Goal: Task Accomplishment & Management: Complete application form

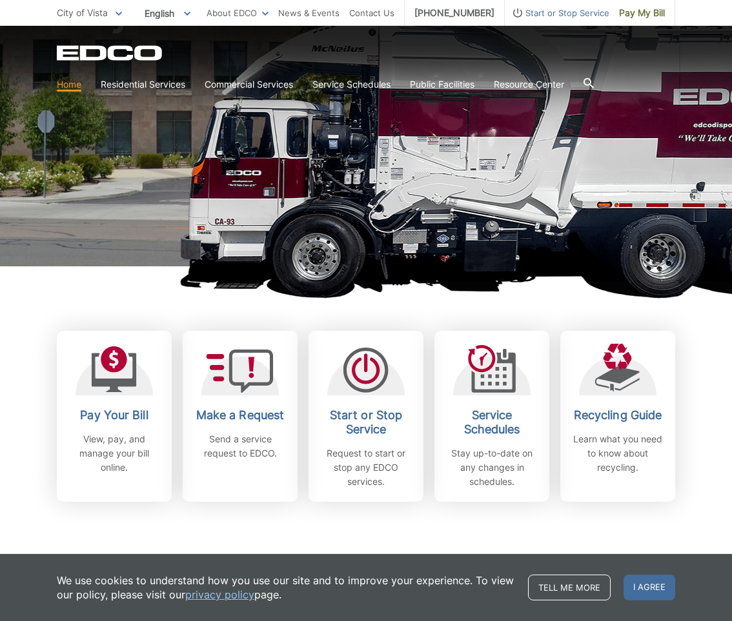
scroll to position [194, 0]
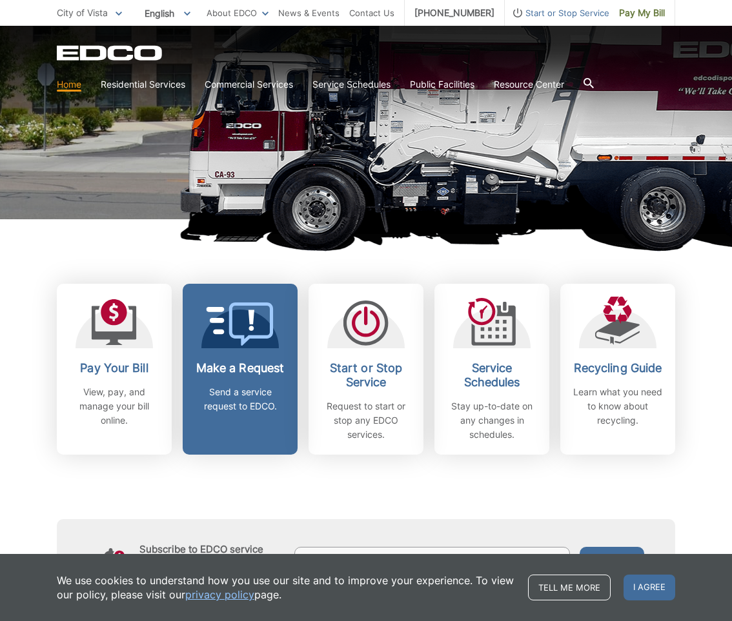
click at [228, 344] on icon at bounding box center [240, 324] width 68 height 43
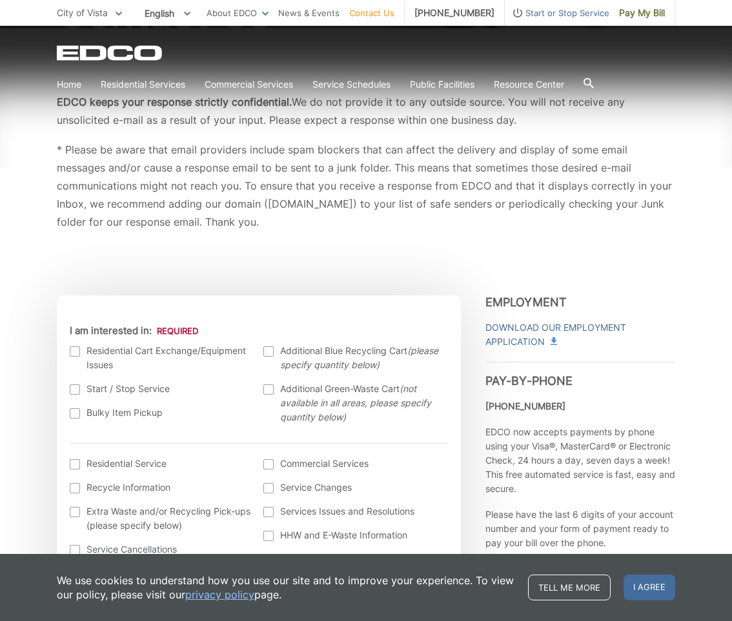
scroll to position [258, 0]
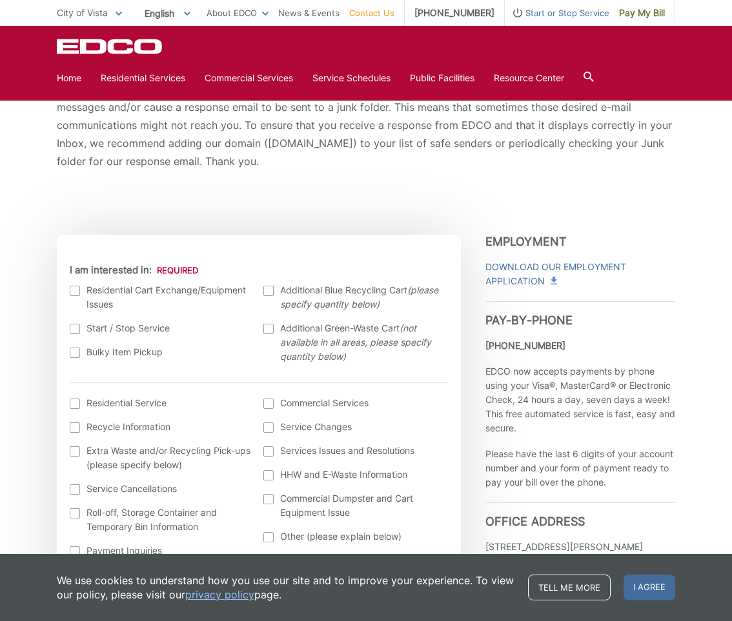
click at [74, 355] on div at bounding box center [75, 353] width 10 height 10
click at [0, 0] on input "Bulky Item Pickup" at bounding box center [0, 0] width 0 height 0
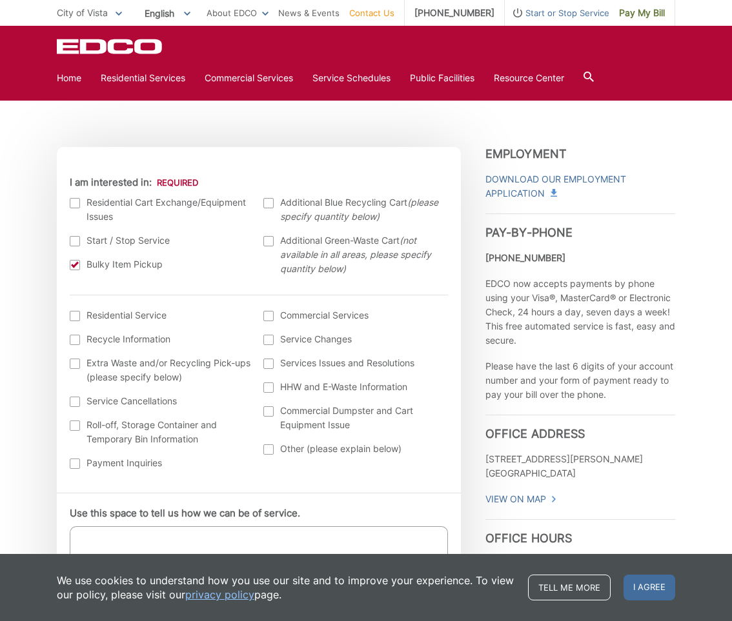
scroll to position [387, 0]
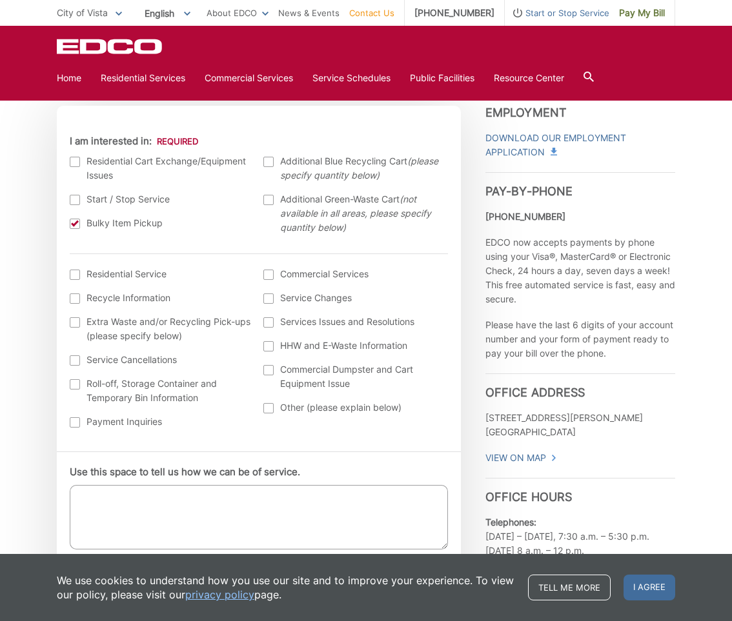
click at [82, 280] on label "Residential Service" at bounding box center [160, 274] width 181 height 14
click at [0, 0] on input "I am interested in: (continued) *" at bounding box center [0, 0] width 0 height 0
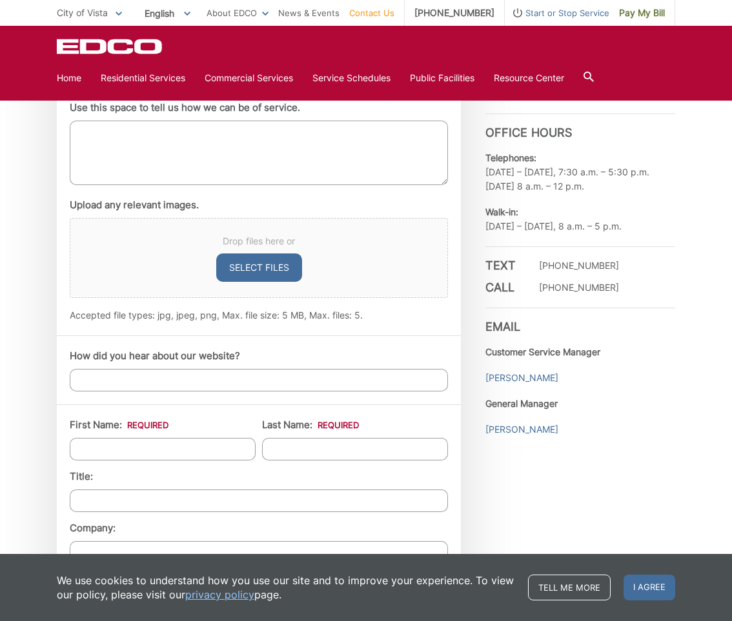
scroll to position [774, 0]
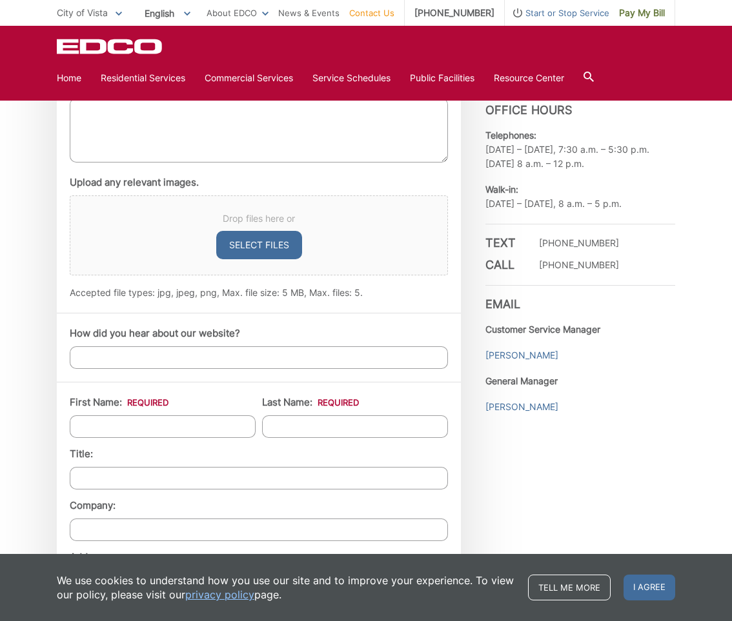
click at [172, 422] on input "First Name: *" at bounding box center [163, 426] width 186 height 23
click at [139, 424] on input "First Name: *" at bounding box center [163, 426] width 186 height 23
type input "Truesdell"
type input "CL"
type input "Truesdell"
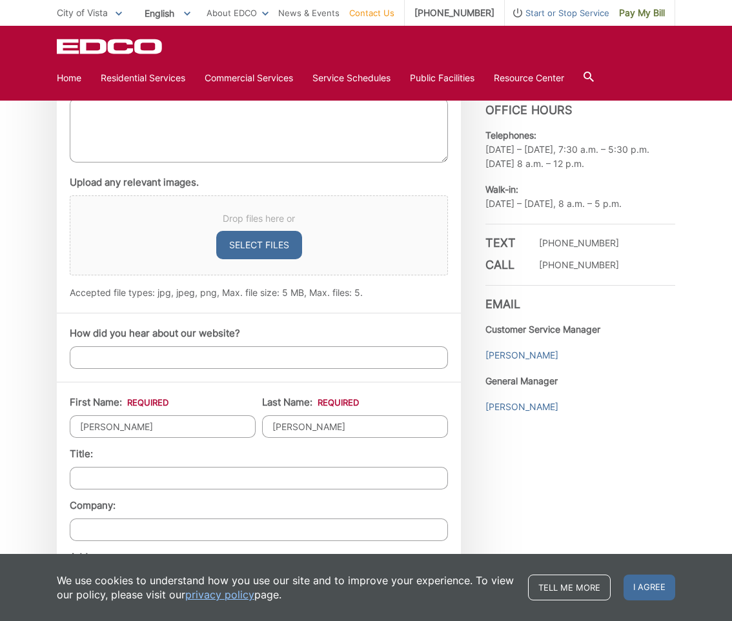
drag, startPoint x: 156, startPoint y: 428, endPoint x: 114, endPoint y: 450, distance: 47.3
click at [101, 434] on input "Truesdell" at bounding box center [163, 426] width 186 height 23
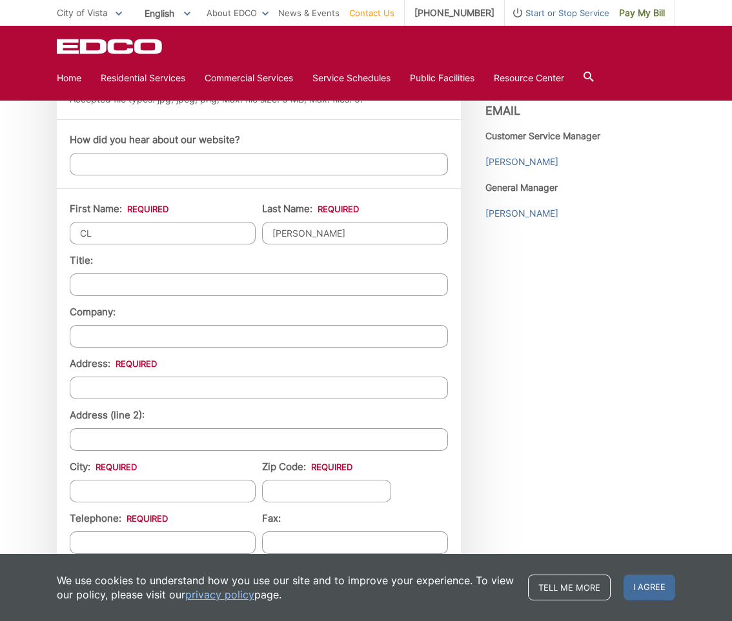
type input "CL"
click at [114, 394] on input "Address: *" at bounding box center [259, 388] width 378 height 23
type input "1114 Alta Vista Dr"
type input "Vista"
type input "92084"
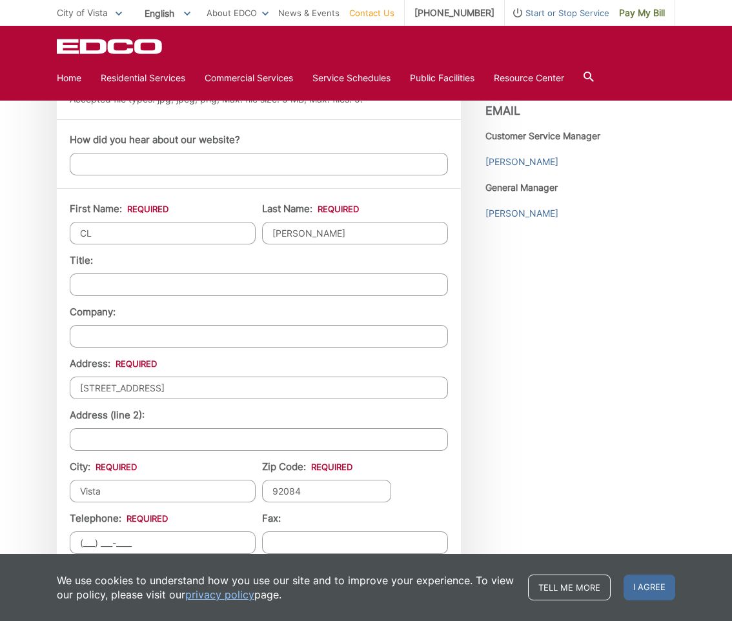
click at [125, 541] on input "(___) ___-____" at bounding box center [163, 543] width 186 height 23
type input "(520) 271-0477"
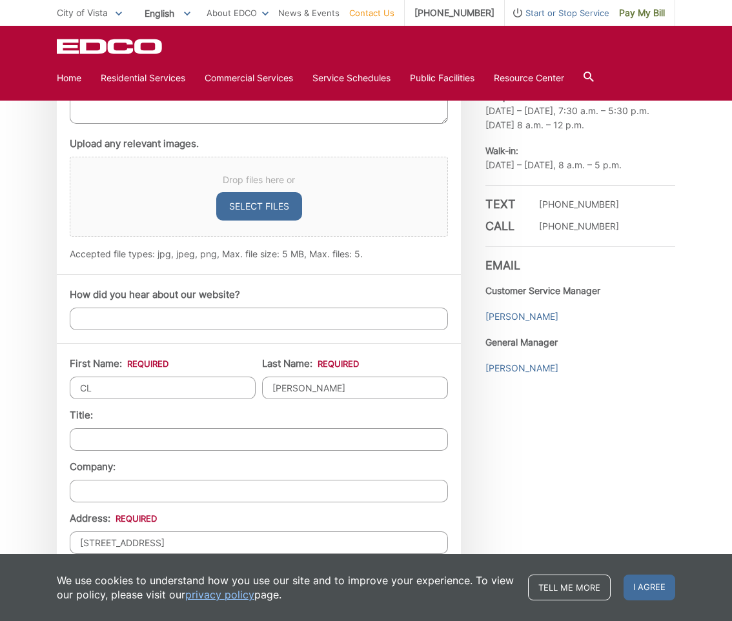
scroll to position [774, 0]
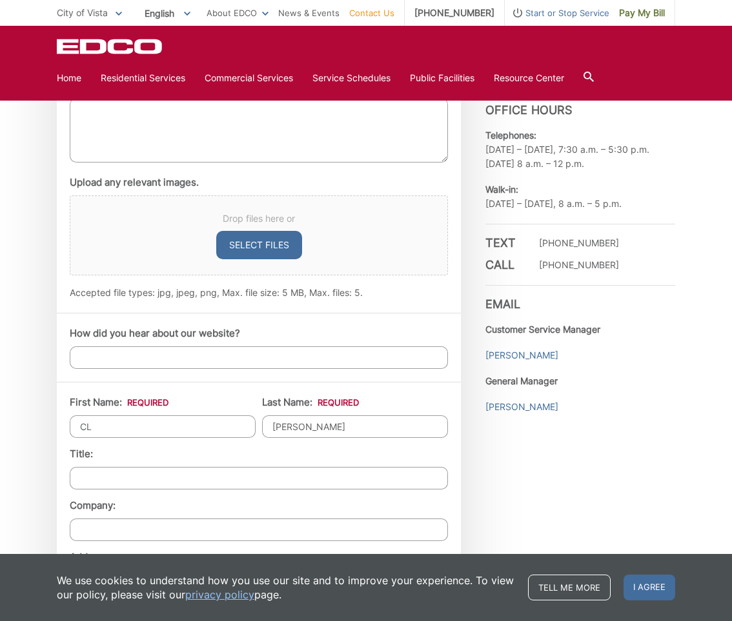
click at [172, 354] on input "How did you hear about our website?" at bounding box center [259, 357] width 378 height 23
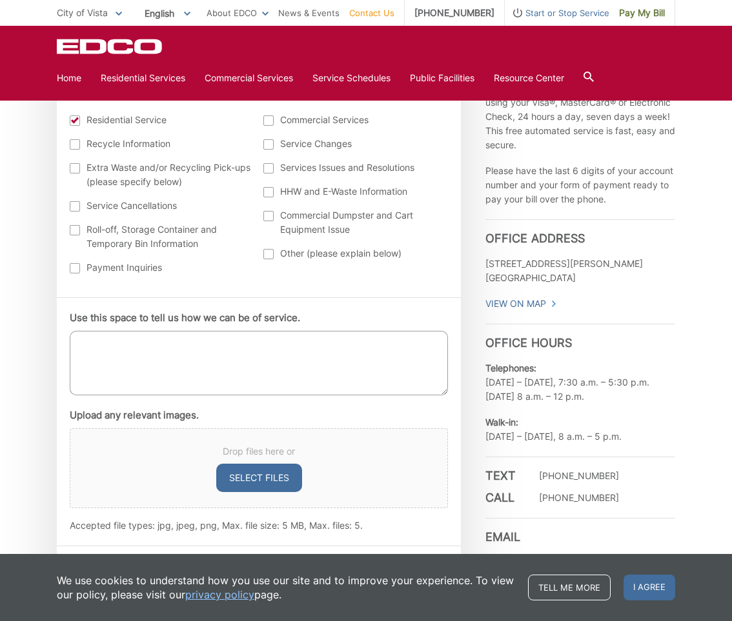
scroll to position [516, 0]
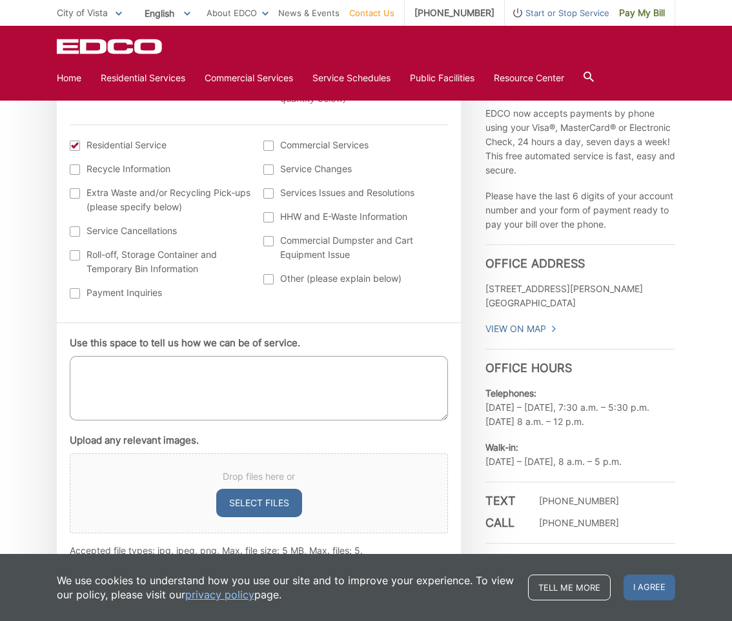
click at [150, 375] on textarea "Use this space to tell us how we can be of service." at bounding box center [259, 388] width 378 height 65
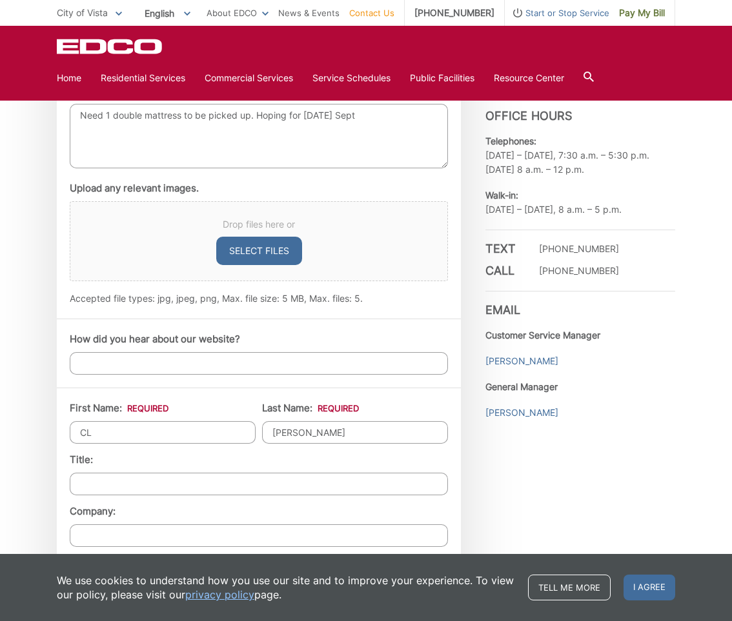
scroll to position [774, 0]
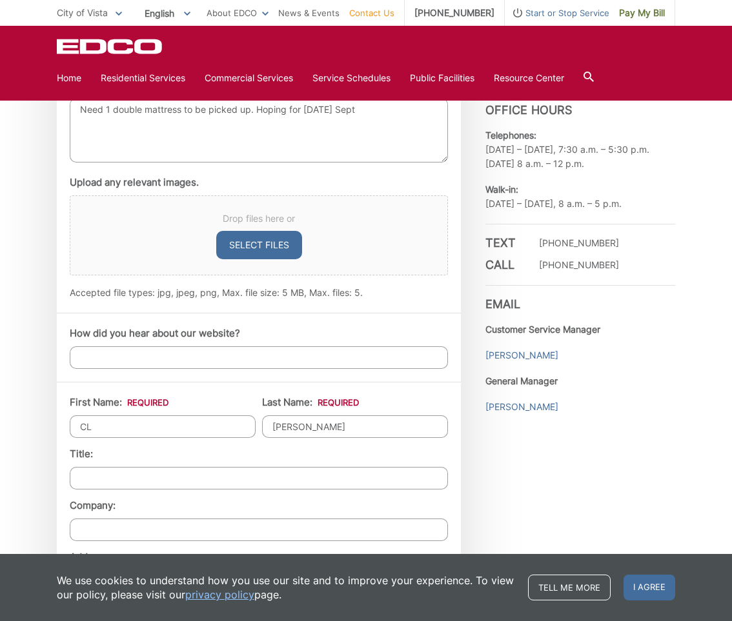
type textarea "Need 1 double mattress to be picked up. Hoping for Monday Sept"
click at [148, 352] on input "How did you hear about our website?" at bounding box center [259, 357] width 378 height 23
type input "U"
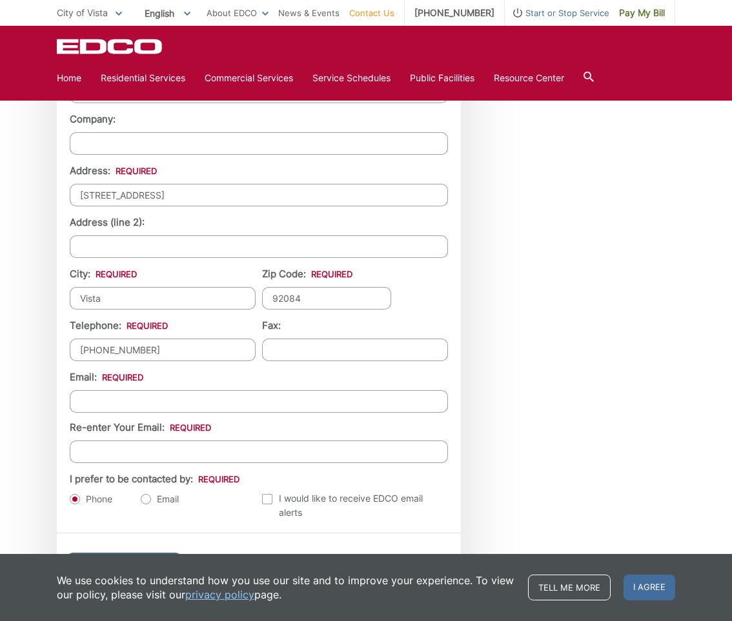
scroll to position [1161, 0]
type input "I've used it before. Probably found it on City of Vista website."
click at [126, 403] on input "Email *" at bounding box center [259, 401] width 378 height 23
type input "ct.holmes@gmail.com"
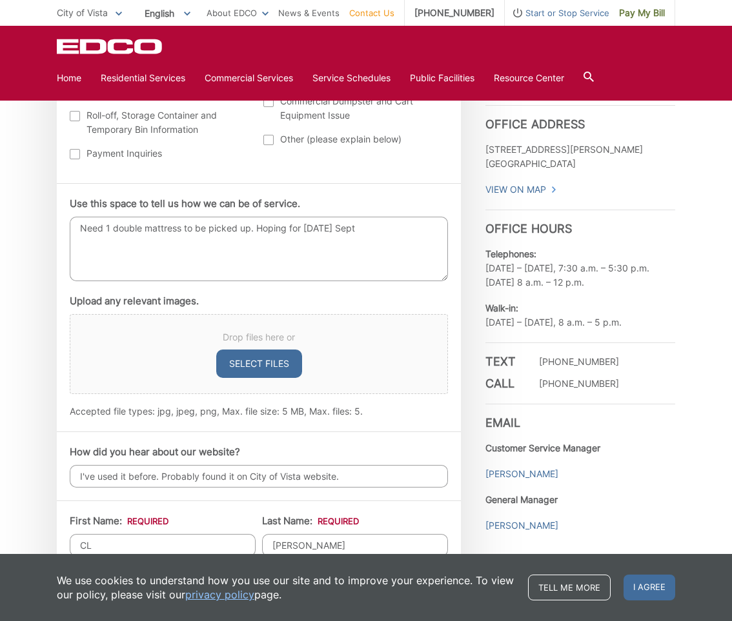
scroll to position [581, 0]
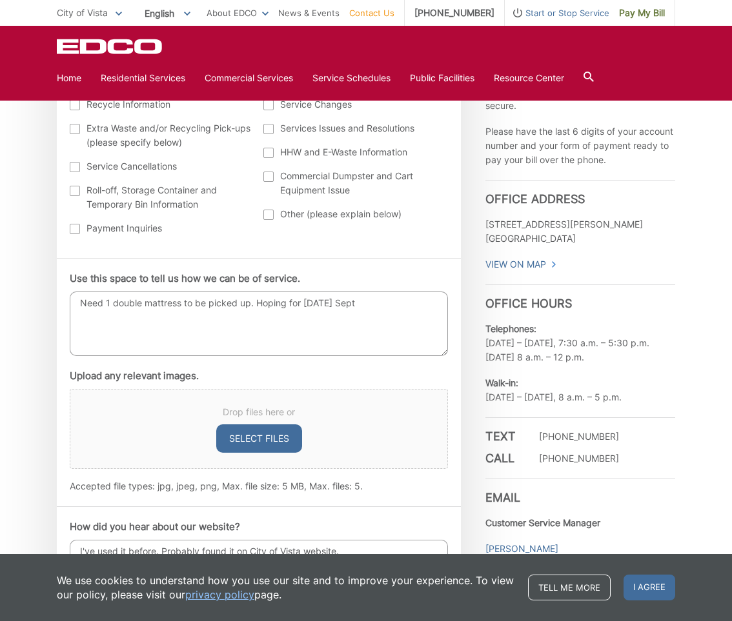
click at [385, 303] on textarea "Need 1 double mattress to be picked up. Hoping for Monday Sept" at bounding box center [259, 324] width 378 height 65
click at [421, 299] on textarea "Need 1 double mattress to be picked up. Hoping for pick up on Tuesday Sept" at bounding box center [259, 324] width 378 height 65
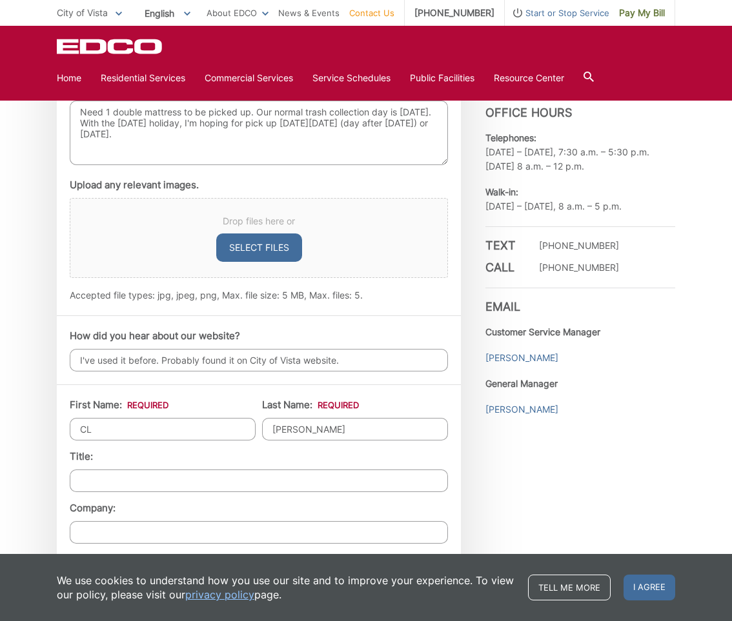
scroll to position [645, 0]
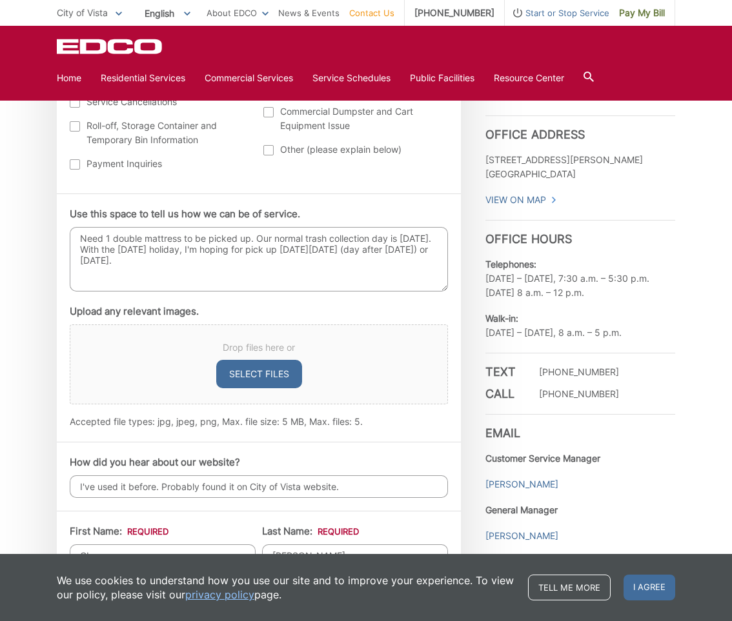
click at [250, 237] on textarea "Need 1 double mattress to be picked up. Our normal trash collection day is Mond…" at bounding box center [259, 259] width 378 height 65
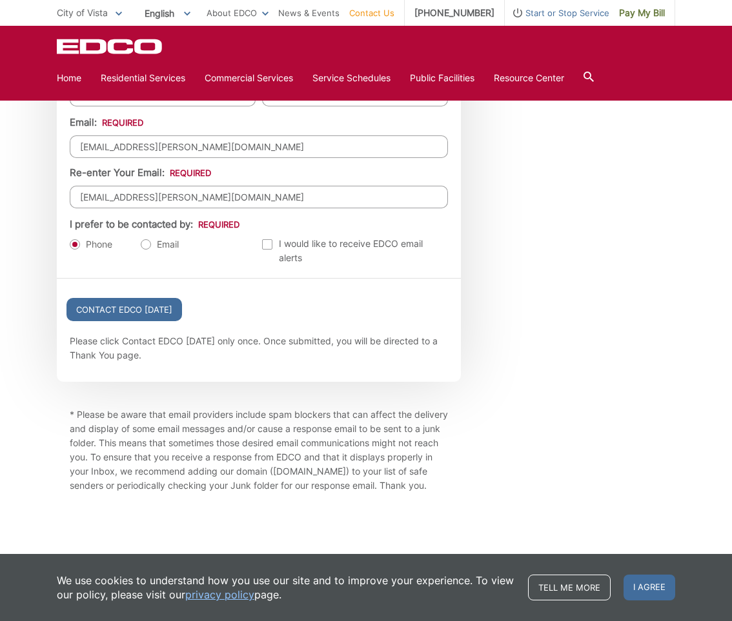
scroll to position [1432, 0]
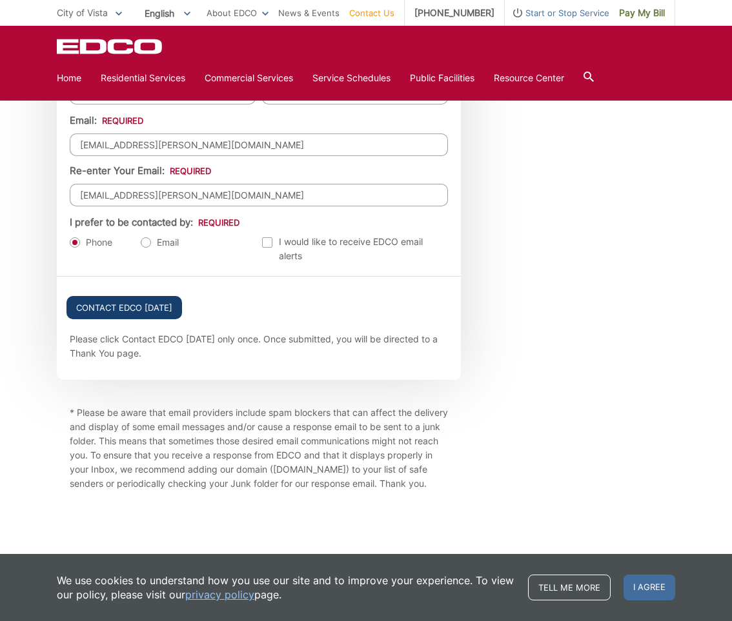
type textarea "Need 1 double mattress to be picked up - no box springs. Our normal trash colle…"
click at [119, 296] on input "Contact EDCO Today" at bounding box center [123, 307] width 115 height 23
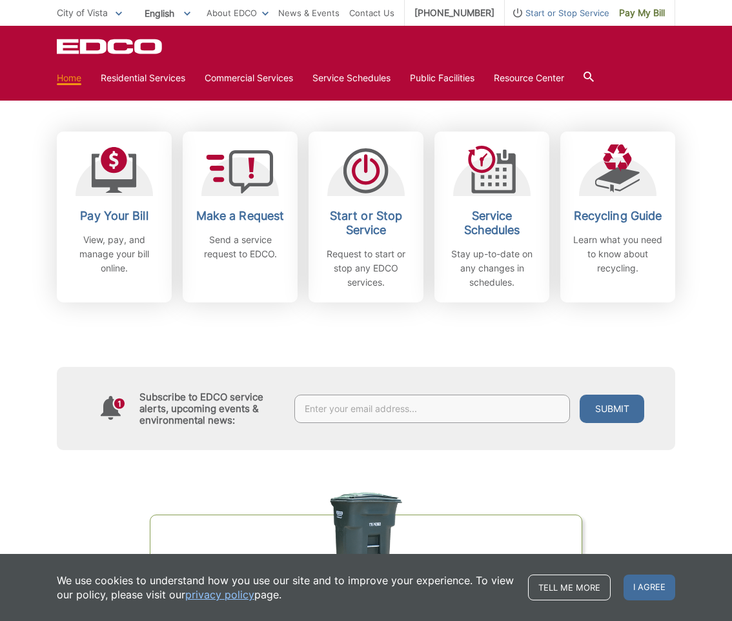
scroll to position [387, 0]
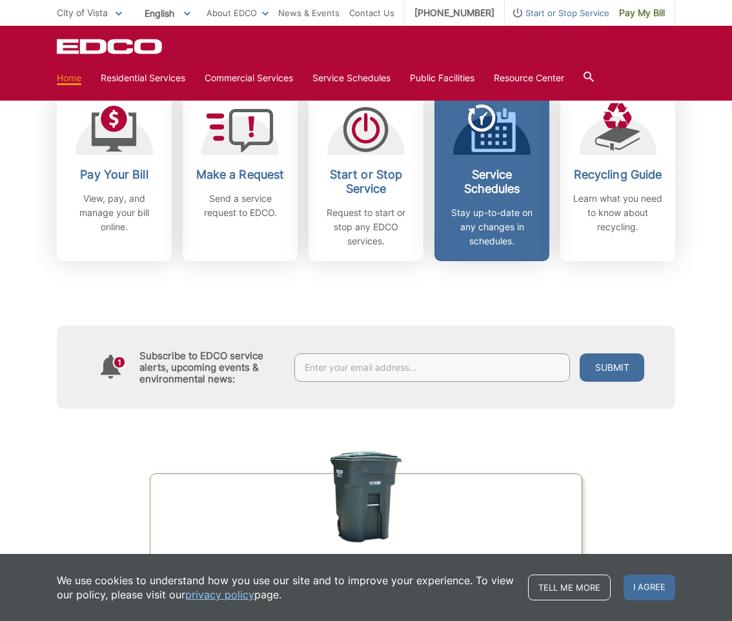
click at [499, 173] on h2 "Service Schedules" at bounding box center [491, 182] width 95 height 28
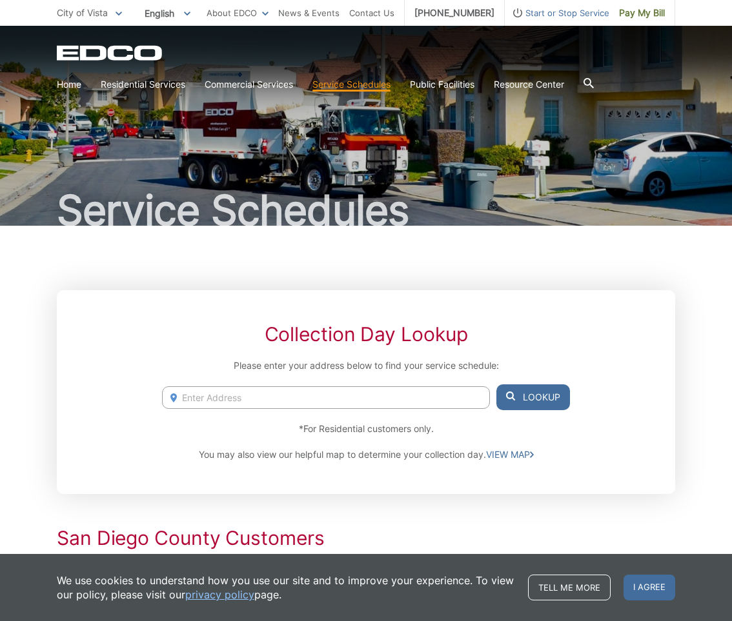
click at [343, 394] on input "Enter Address" at bounding box center [326, 397] width 328 height 23
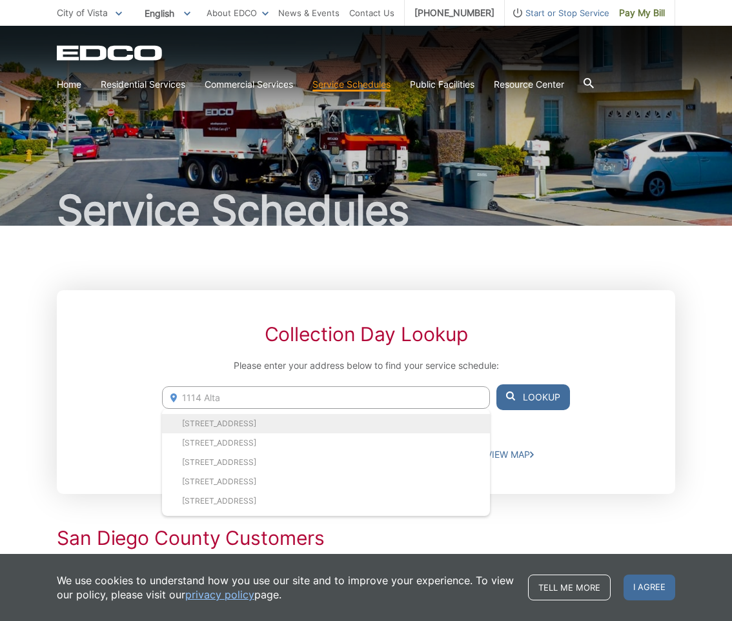
click at [290, 418] on li "1114 Alta Vista Dr, Vista, CA, 92084" at bounding box center [326, 423] width 328 height 19
type input "1114 Alta Vista Dr, Vista, CA, 92084"
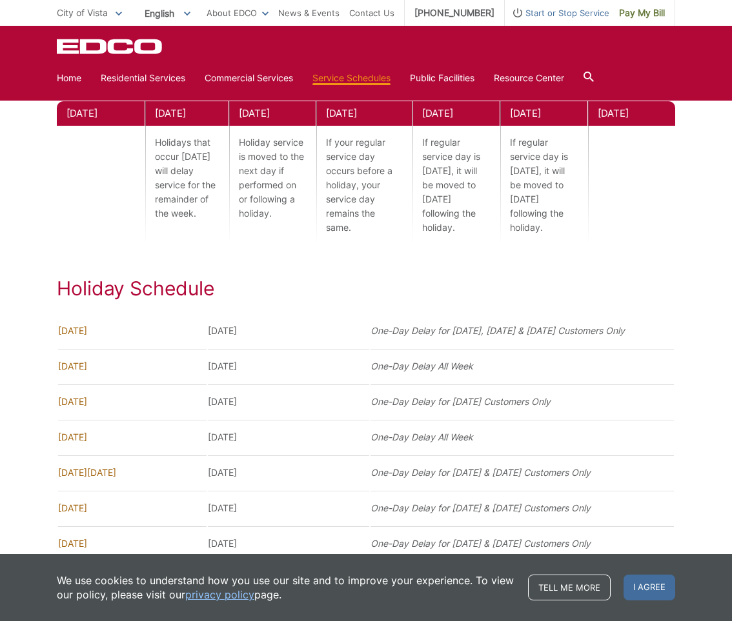
scroll to position [774, 0]
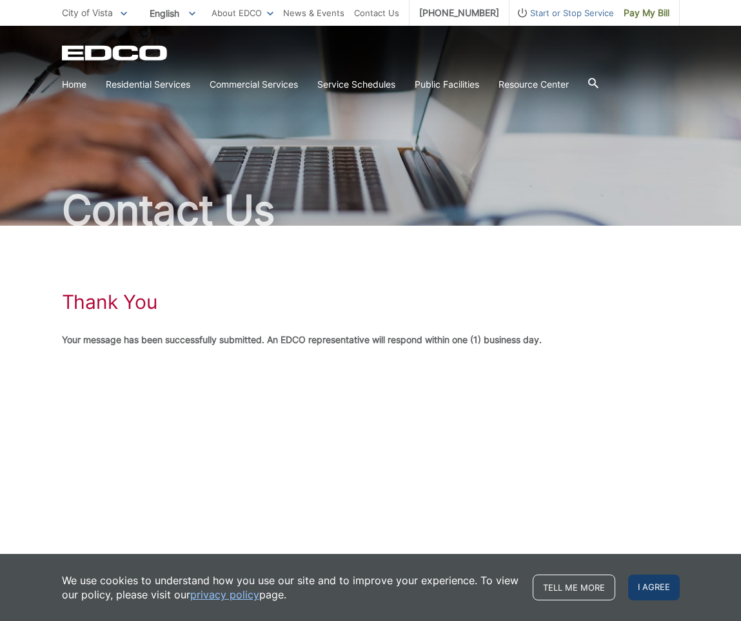
click at [653, 583] on span "I agree" at bounding box center [654, 588] width 52 height 26
